Goal: Entertainment & Leisure: Consume media (video, audio)

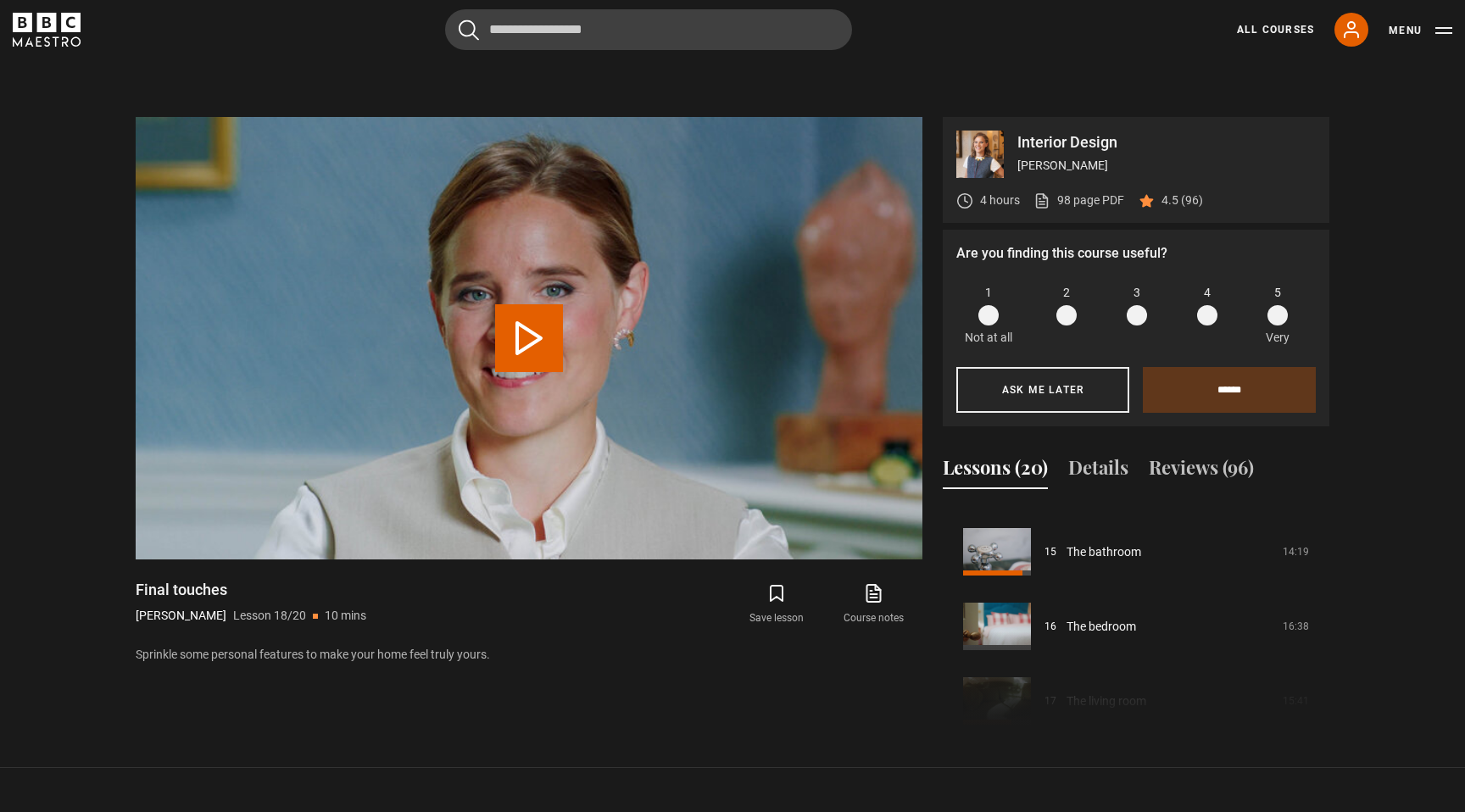
scroll to position [1105, 0]
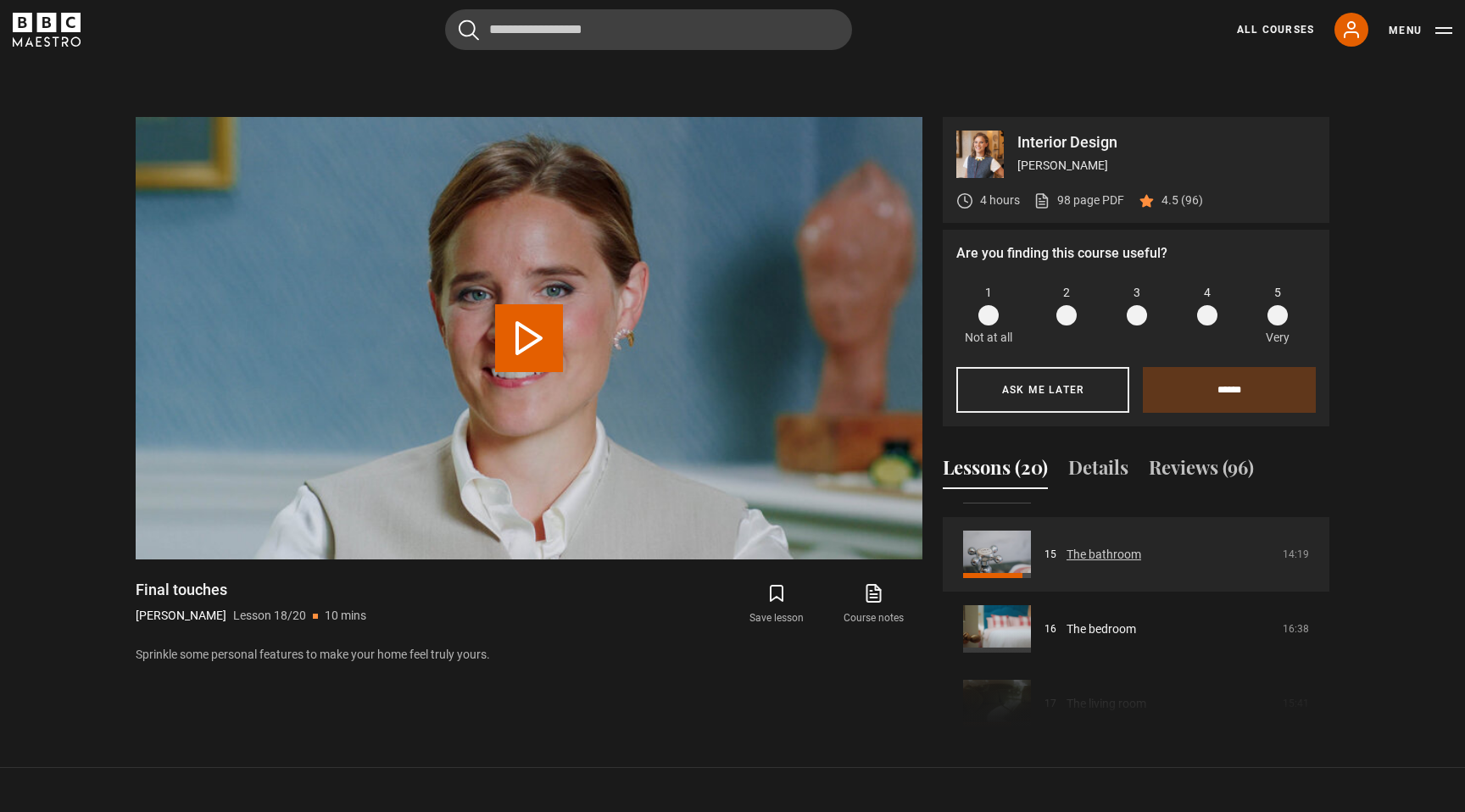
click at [1141, 558] on link "The bathroom" at bounding box center [1103, 555] width 75 height 18
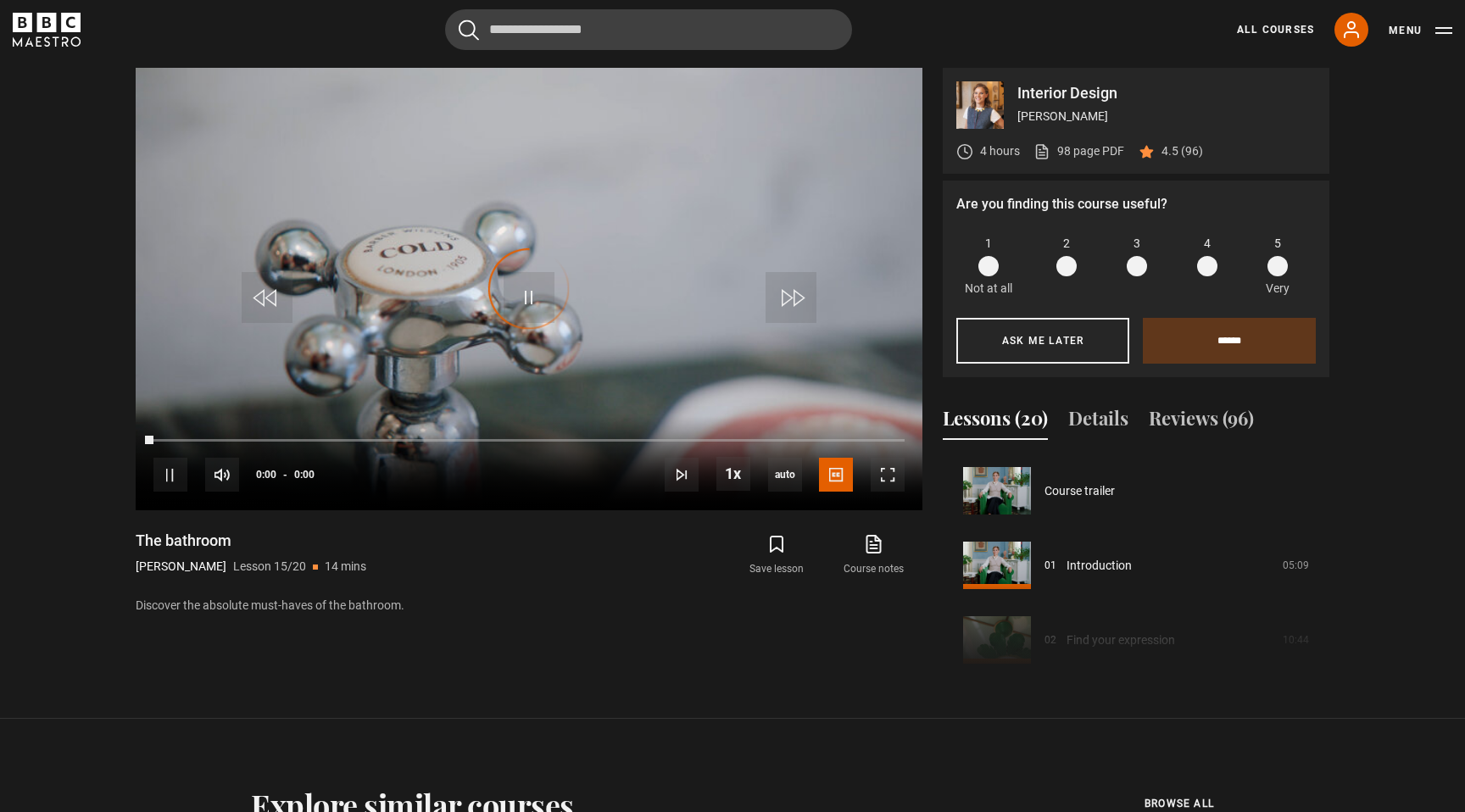
scroll to position [1045, 0]
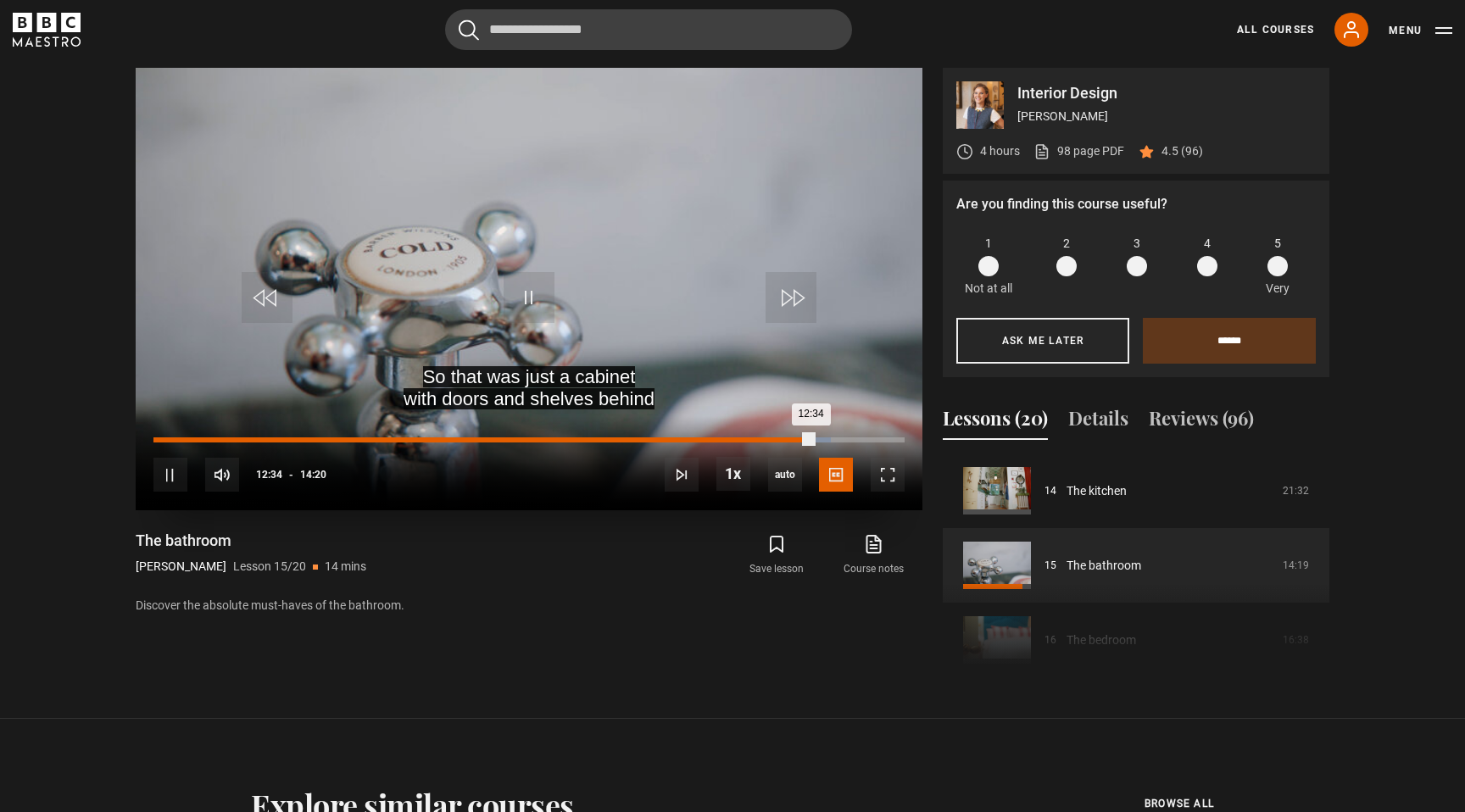
click at [157, 439] on div "Loaded : 90.12% 00:03 12:34" at bounding box center [529, 439] width 751 height 5
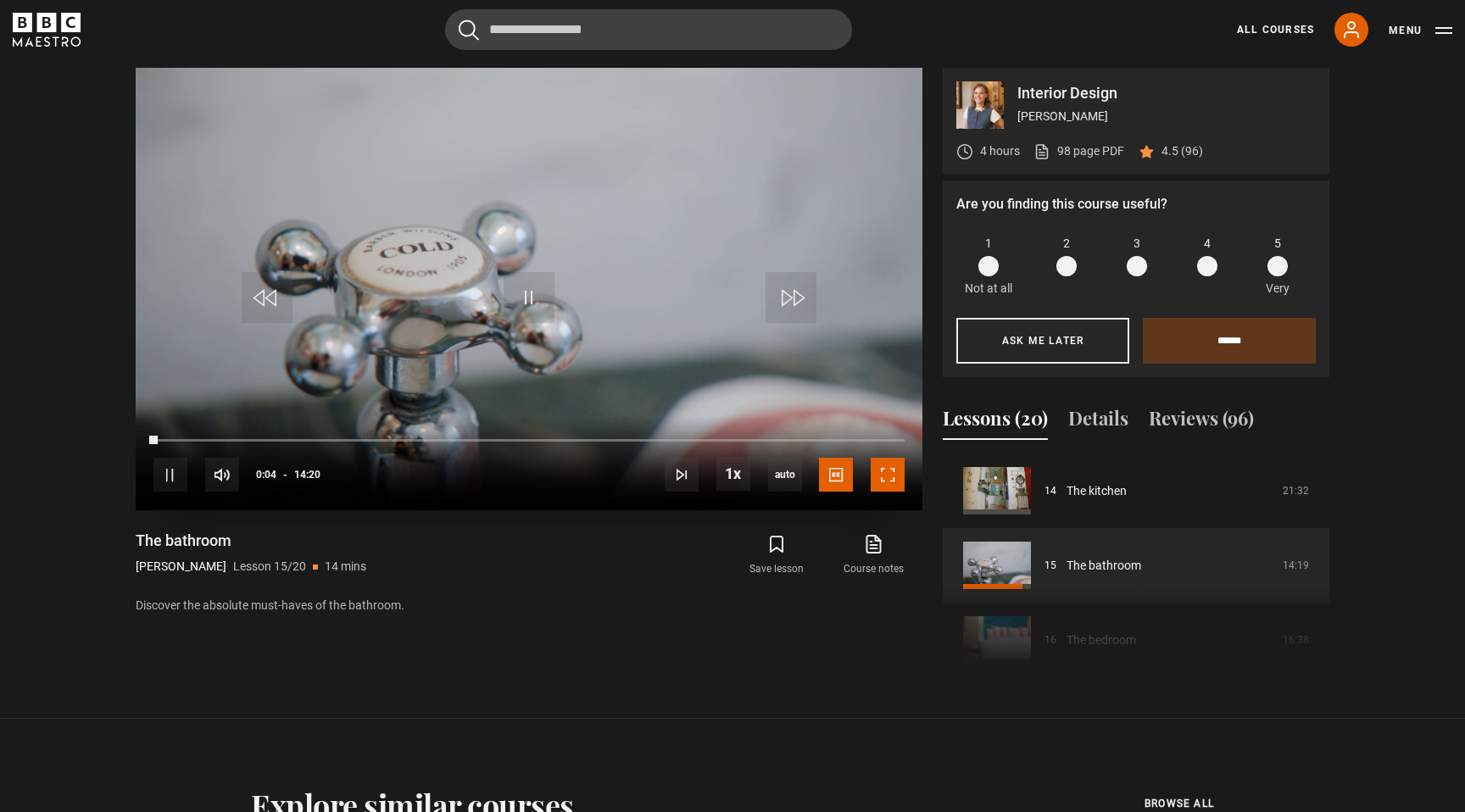
click at [886, 471] on span "Video Player" at bounding box center [888, 475] width 34 height 34
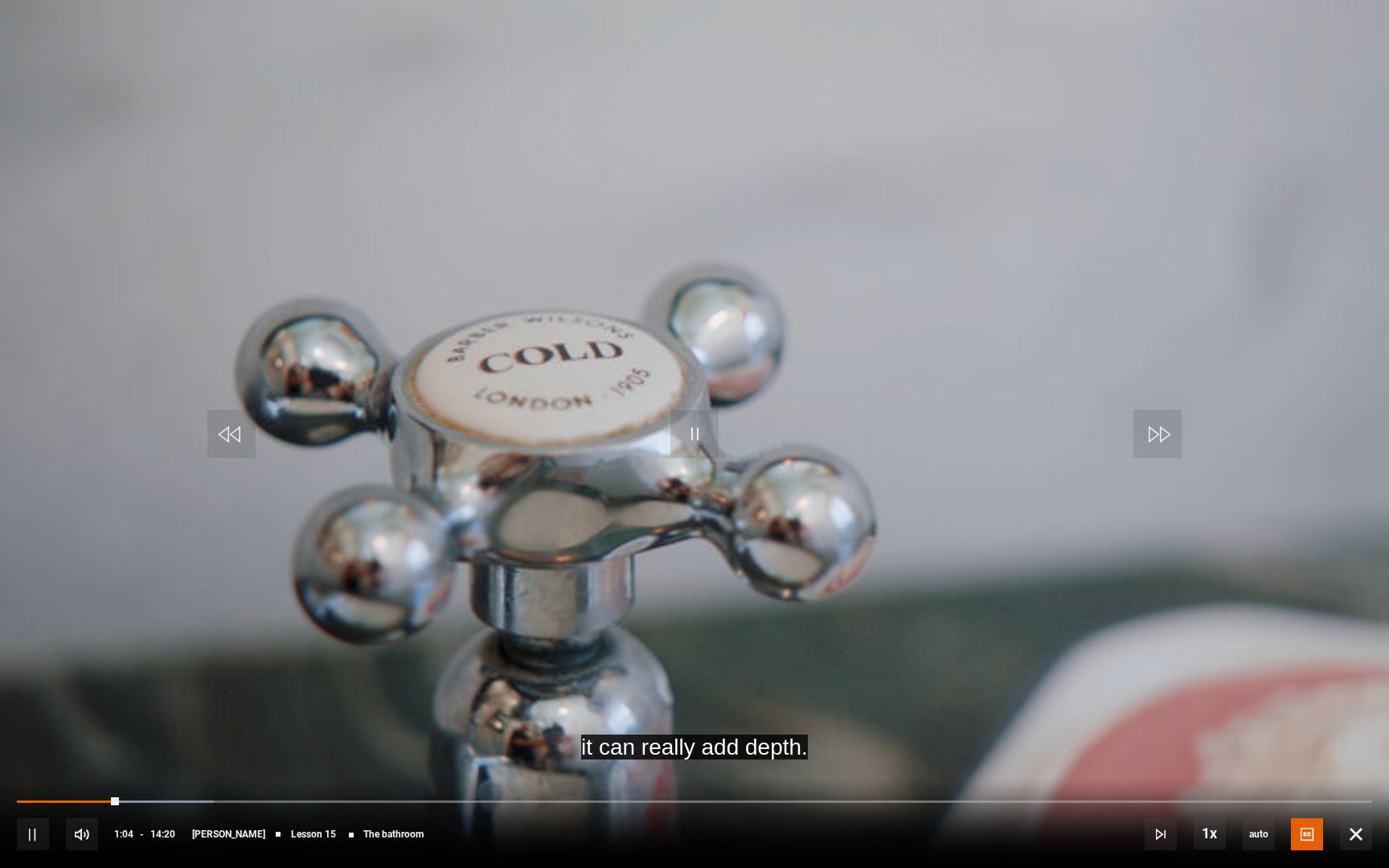
click at [1057, 490] on video "Video Player" at bounding box center [694, 434] width 1389 height 868
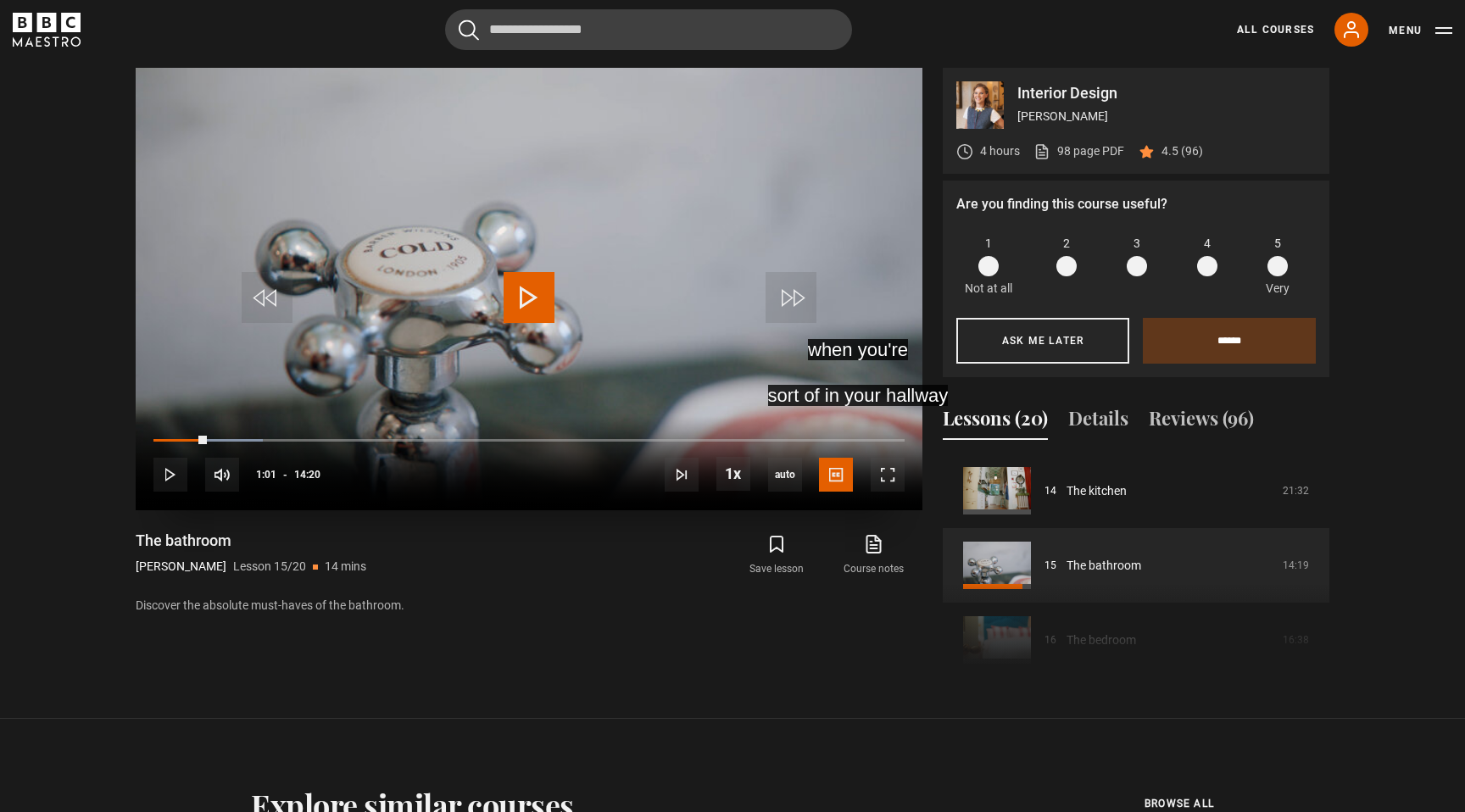
click at [511, 293] on span "Video Player" at bounding box center [529, 297] width 51 height 51
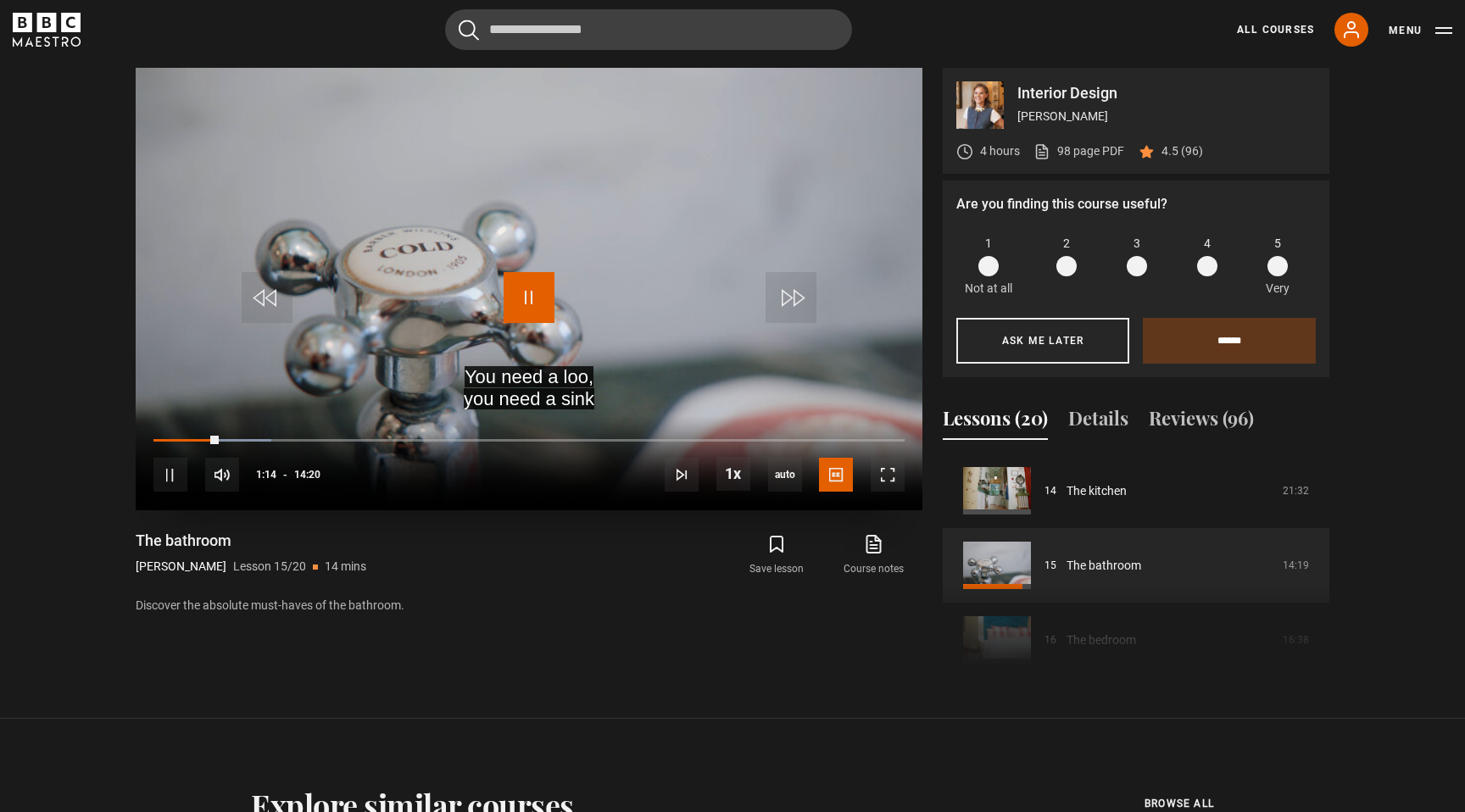
click at [521, 293] on span "Video Player" at bounding box center [529, 297] width 51 height 51
click at [529, 296] on span "Video Player" at bounding box center [529, 297] width 51 height 51
click at [489, 324] on video "Video Player" at bounding box center [530, 288] width 787 height 442
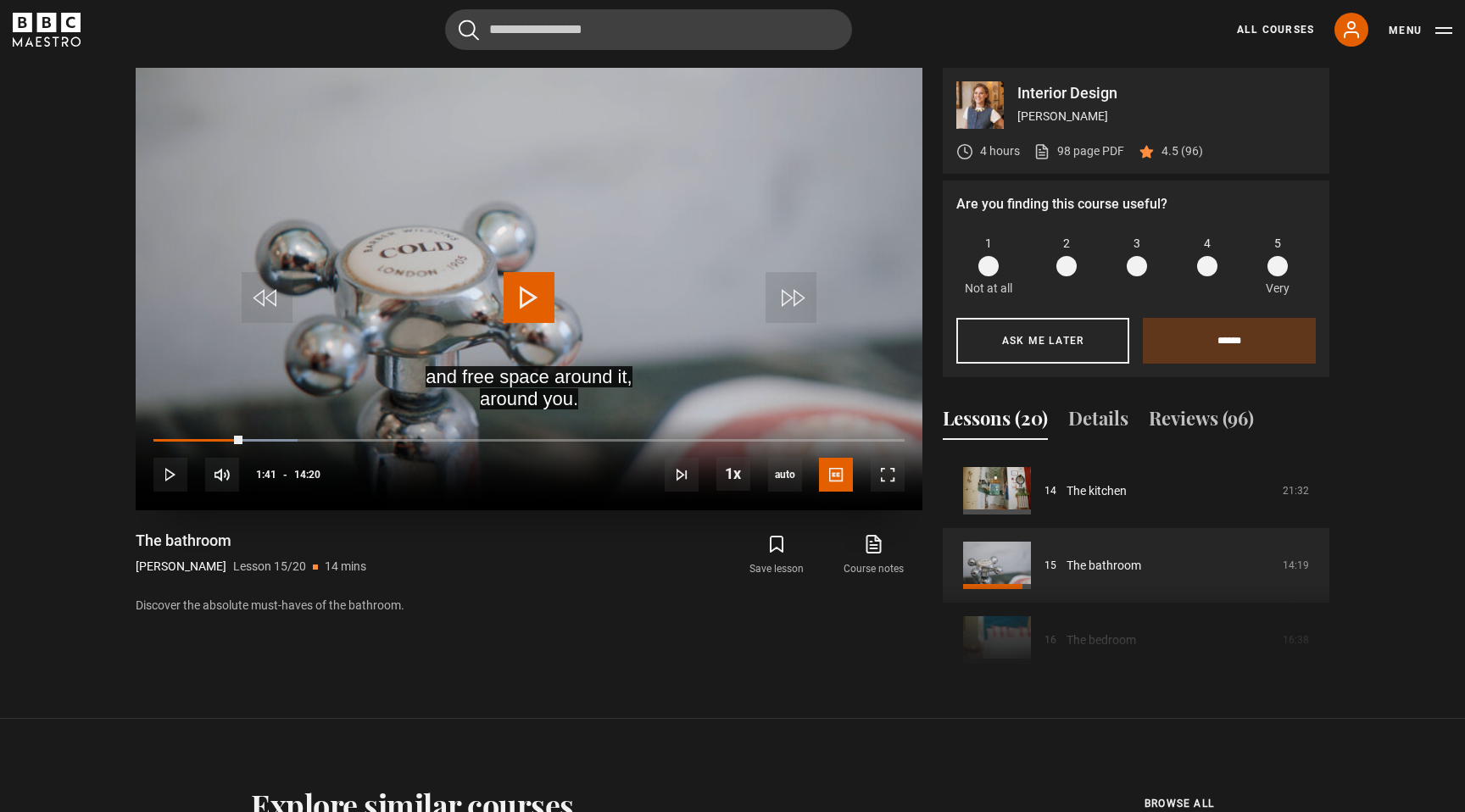
click at [397, 282] on video "Video Player" at bounding box center [530, 288] width 787 height 442
click at [444, 238] on video "Video Player" at bounding box center [530, 288] width 787 height 442
